Goal: Transaction & Acquisition: Purchase product/service

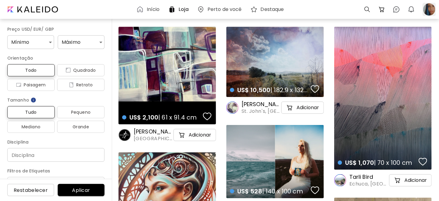
click at [428, 12] on div at bounding box center [429, 9] width 13 height 13
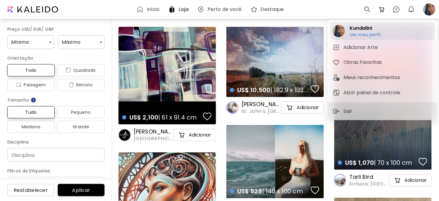
click at [363, 33] on h6 "Ver meu perfil" at bounding box center [365, 34] width 31 height 5
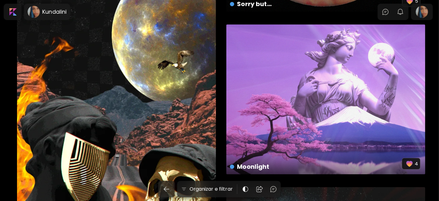
scroll to position [608, 0]
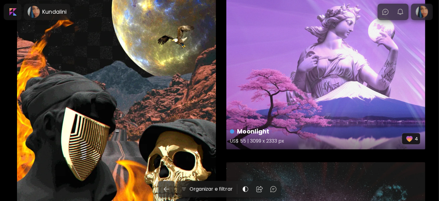
click at [290, 99] on div "Moonlight US$ 55 | 3099 x 2333 px 4" at bounding box center [325, 74] width 199 height 150
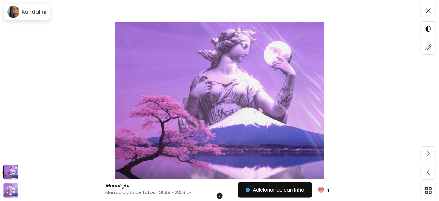
click at [204, 101] on img at bounding box center [220, 100] width 388 height 157
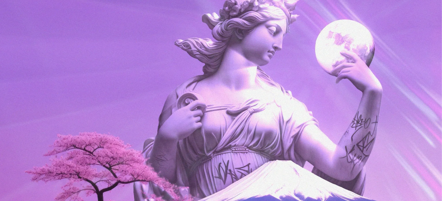
scroll to position [121, 0]
